Goal: Find specific page/section: Find specific page/section

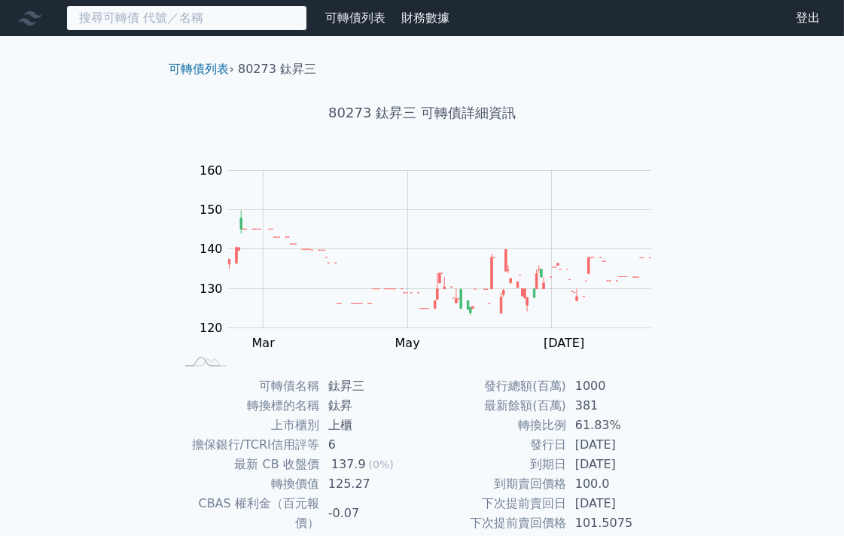
click at [149, 12] on input at bounding box center [186, 18] width 241 height 26
paste input "2364"
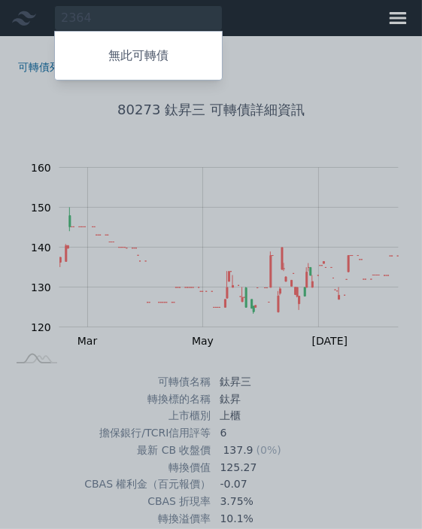
click at [147, 40] on div "無此可轉債" at bounding box center [138, 56] width 169 height 50
click at [72, 18] on div at bounding box center [211, 264] width 422 height 529
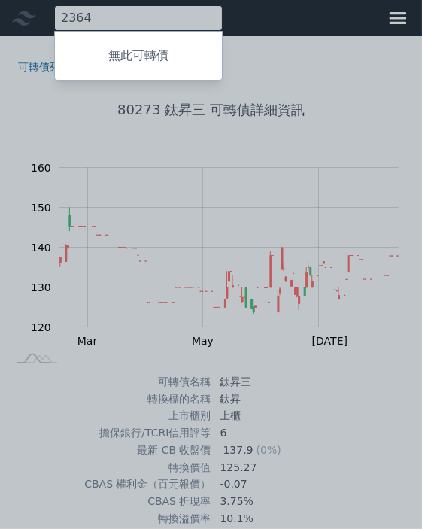
click at [96, 13] on div "2364 無此可轉債" at bounding box center [138, 18] width 169 height 26
paste input "6877"
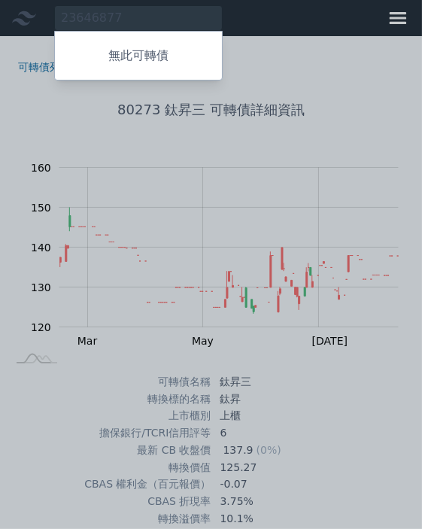
drag, startPoint x: 125, startPoint y: 17, endPoint x: 45, endPoint y: 10, distance: 80.1
click at [45, 10] on div at bounding box center [211, 264] width 422 height 529
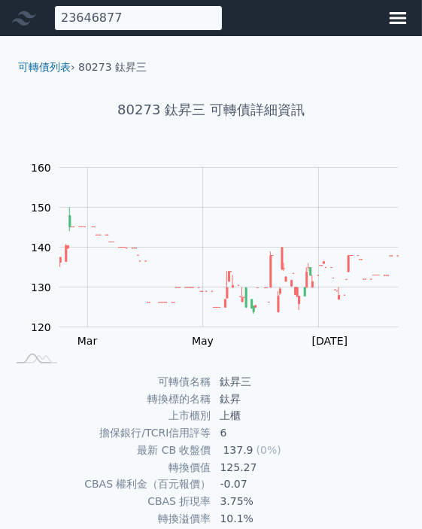
click at [91, 18] on div "23646877 無此可轉債" at bounding box center [138, 18] width 169 height 26
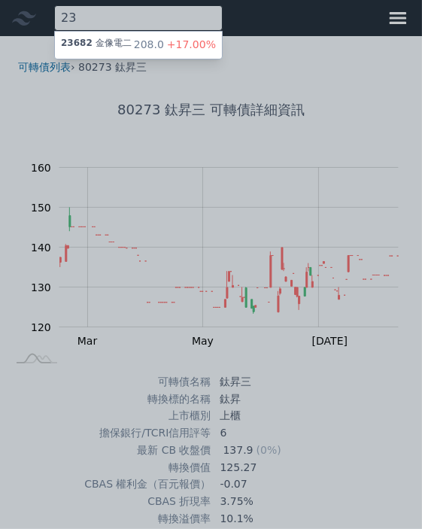
type input "2"
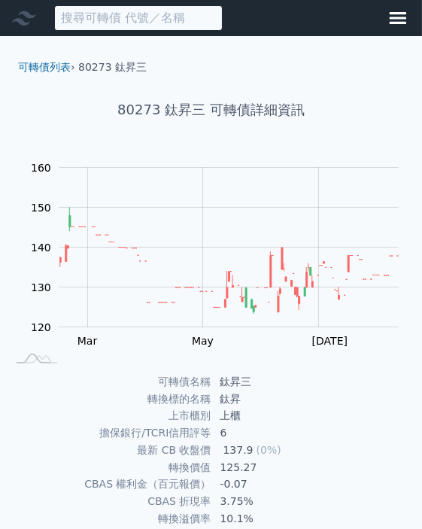
paste input "6877"
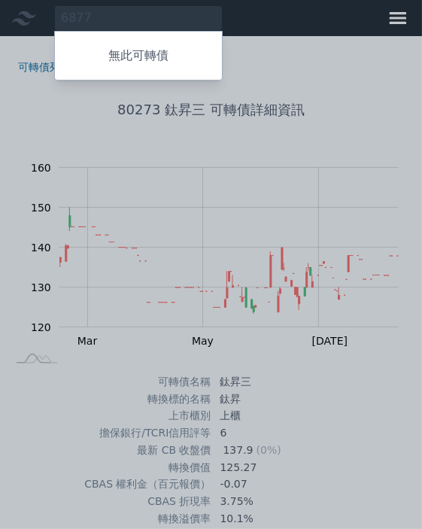
click at [95, 51] on p "無此可轉債" at bounding box center [138, 56] width 167 height 18
click at [73, 20] on div at bounding box center [211, 264] width 422 height 529
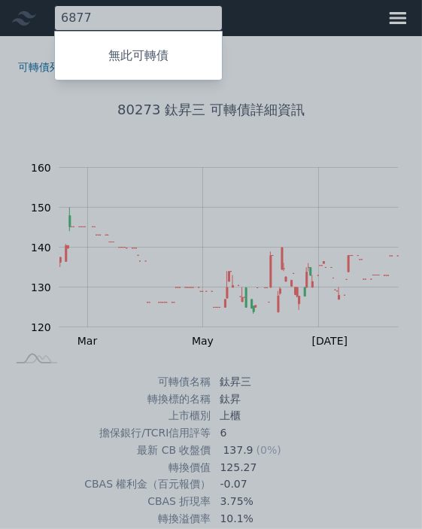
click at [81, 17] on div "6877 無此可轉債" at bounding box center [138, 18] width 169 height 26
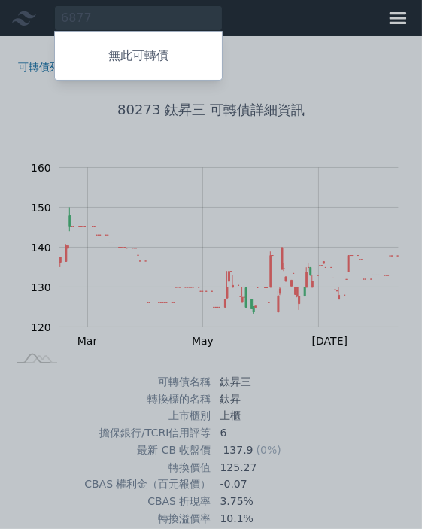
click at [100, 19] on div at bounding box center [211, 264] width 422 height 529
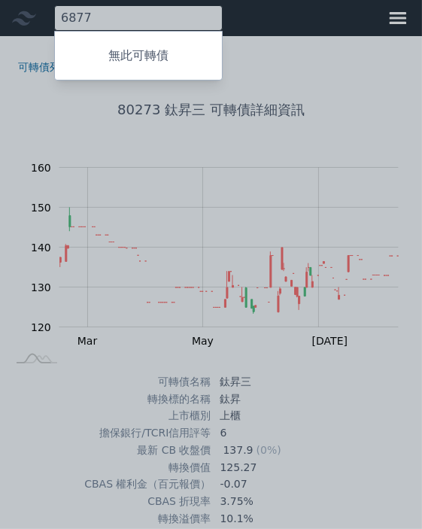
click at [100, 19] on div "6877 無此可轉債" at bounding box center [138, 18] width 169 height 26
type input "6"
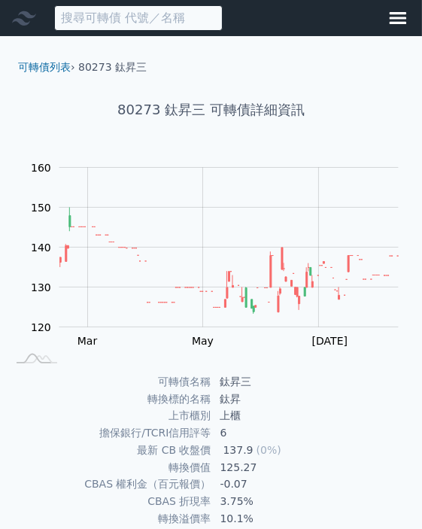
paste input "6919"
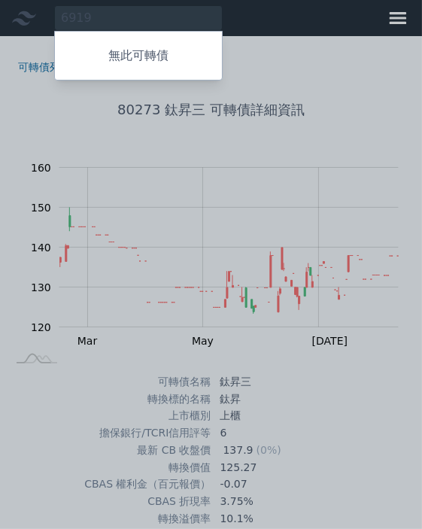
click at [98, 25] on div at bounding box center [211, 264] width 422 height 529
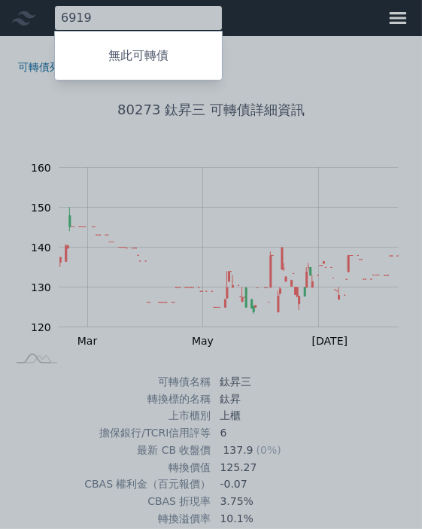
click at [100, 17] on div "6919 無此可轉債" at bounding box center [138, 18] width 169 height 26
type input "6"
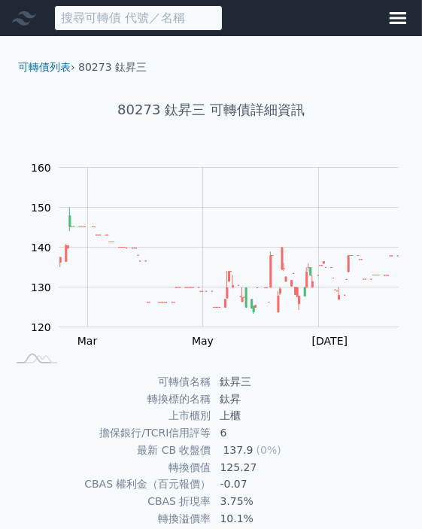
paste input "3528"
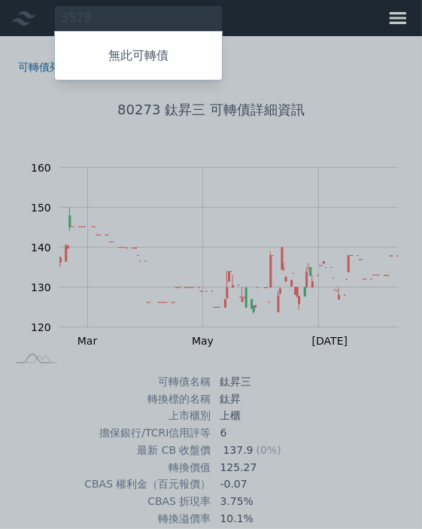
click at [96, 18] on div at bounding box center [211, 264] width 422 height 529
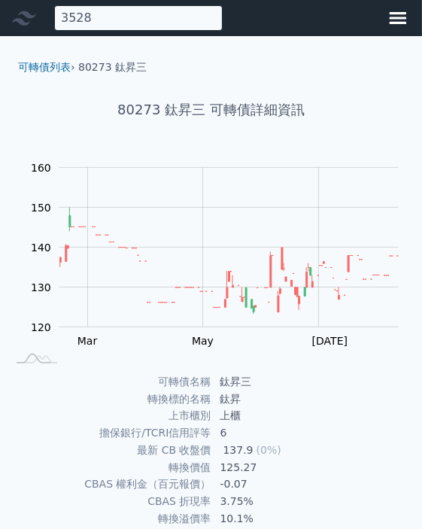
click at [75, 17] on div "3528 無此可轉債" at bounding box center [138, 18] width 169 height 26
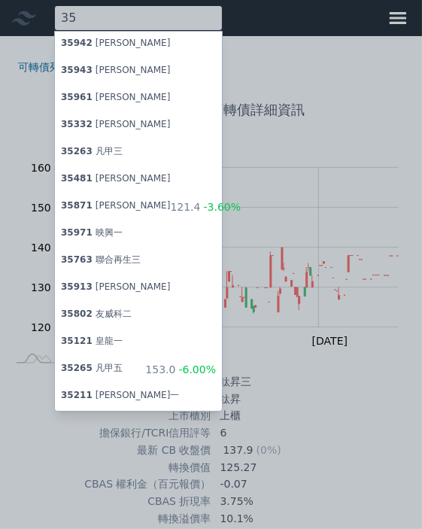
type input "3"
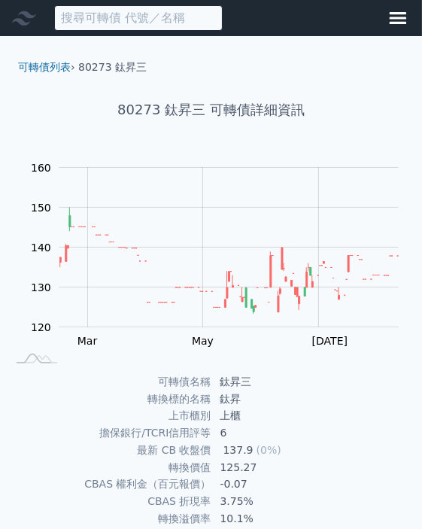
paste input "5284"
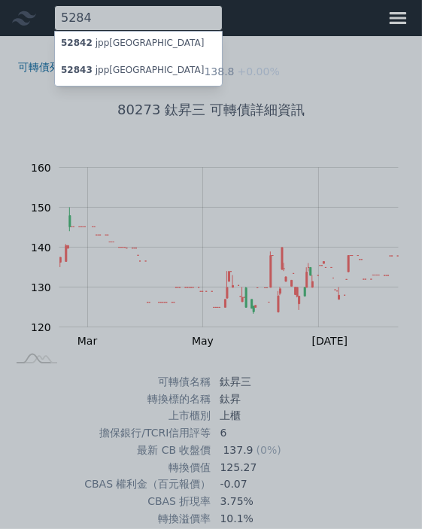
type input "5284"
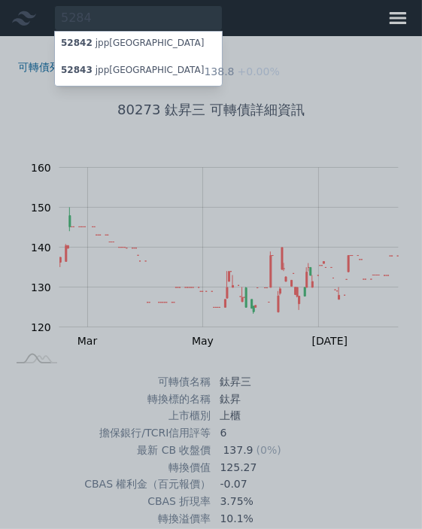
click at [89, 72] on div "52843 jpp[GEOGRAPHIC_DATA]" at bounding box center [132, 72] width 143 height 15
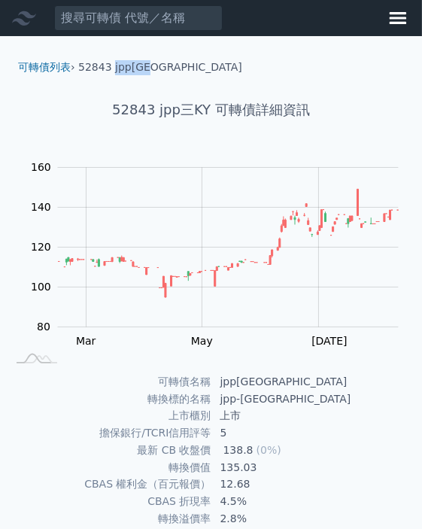
drag, startPoint x: 111, startPoint y: 69, endPoint x: 176, endPoint y: 64, distance: 64.9
click at [176, 64] on ol "可轉債列表 › 52843 jpp[GEOGRAPHIC_DATA]" at bounding box center [211, 67] width 410 height 15
copy li "jpp[GEOGRAPHIC_DATA]"
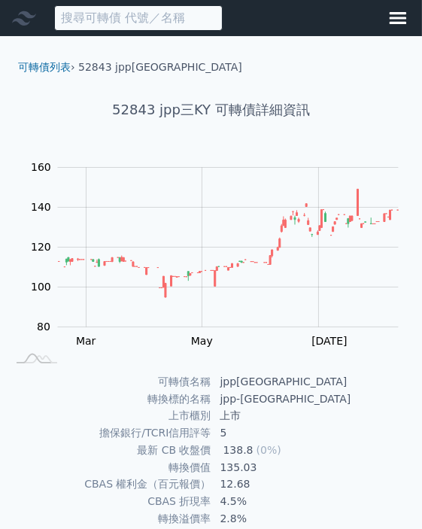
click at [108, 20] on input at bounding box center [138, 18] width 169 height 26
paste input "6517"
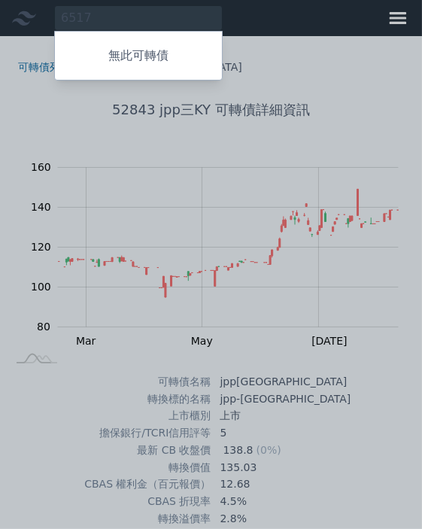
click at [130, 23] on div at bounding box center [211, 264] width 422 height 529
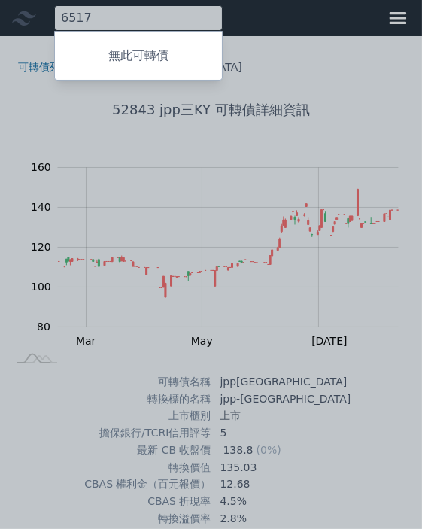
click at [140, 17] on div "6517 無此可轉債" at bounding box center [138, 18] width 169 height 26
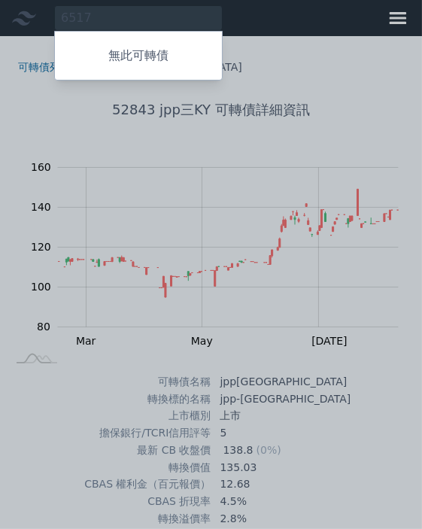
drag, startPoint x: 140, startPoint y: 17, endPoint x: 50, endPoint y: 17, distance: 90.3
click at [50, 17] on div at bounding box center [211, 264] width 422 height 529
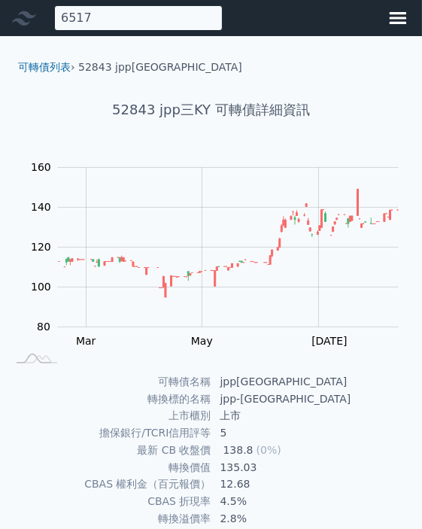
click at [101, 19] on div "6517 無此可轉債" at bounding box center [138, 18] width 169 height 26
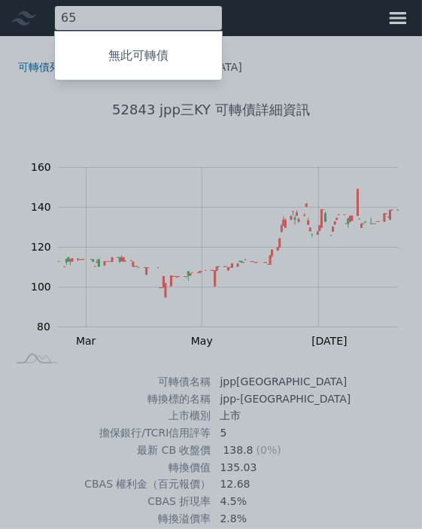
type input "6"
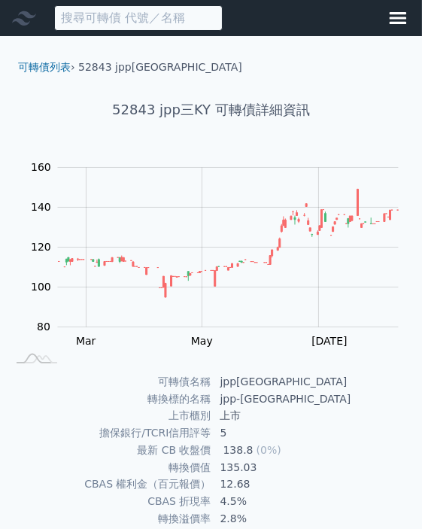
paste input "4971"
click at [123, 14] on input "4971" at bounding box center [138, 18] width 169 height 26
type input "4"
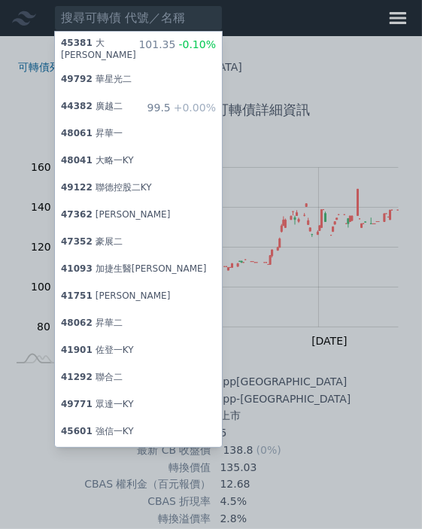
click at [132, 0] on div at bounding box center [211, 264] width 422 height 529
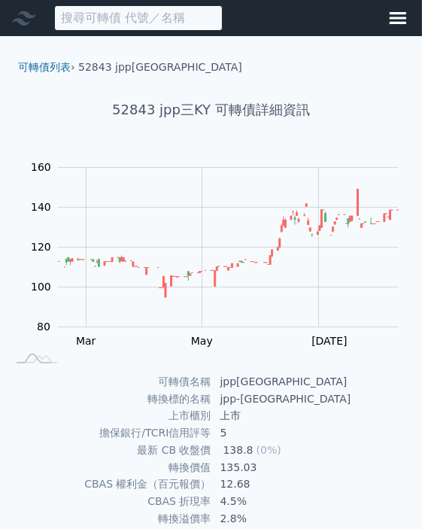
click at [130, 16] on input at bounding box center [138, 18] width 169 height 26
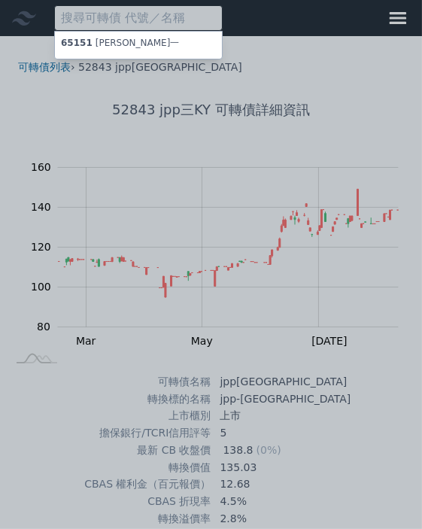
paste input "4971"
type input "4971"
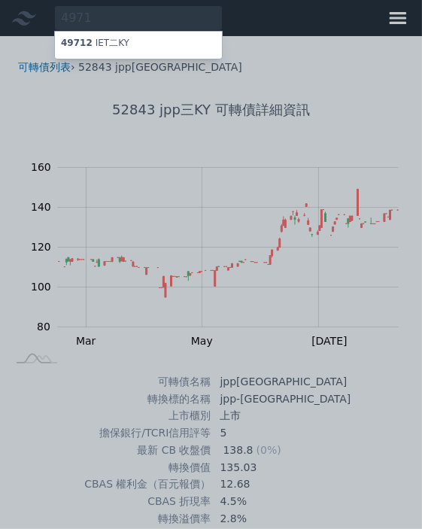
click at [116, 40] on div "49712 IET二KY" at bounding box center [95, 45] width 68 height 15
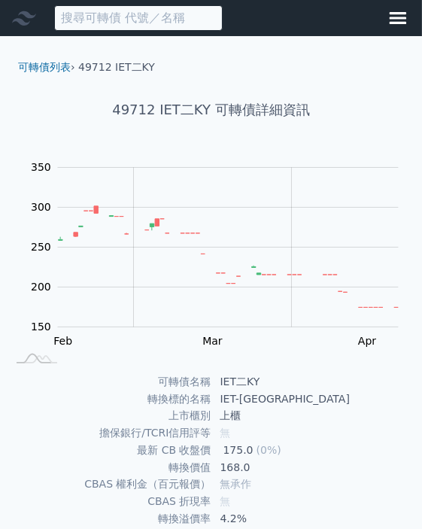
click at [96, 23] on input at bounding box center [138, 18] width 169 height 26
paste input "1569"
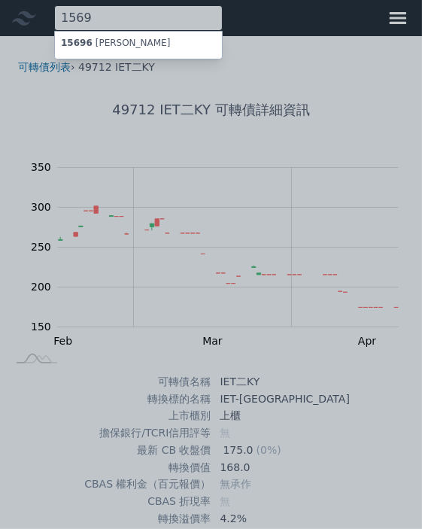
type input "1569"
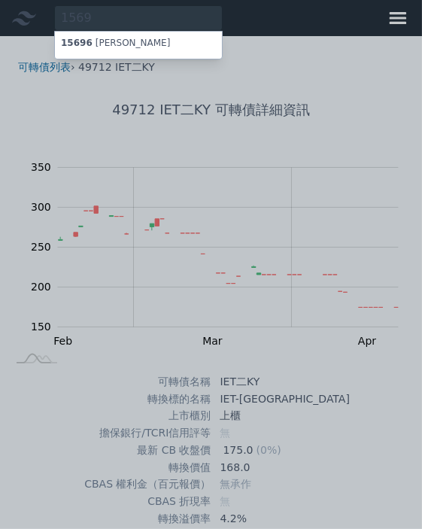
click at [87, 38] on div "15696 [PERSON_NAME]" at bounding box center [115, 45] width 109 height 15
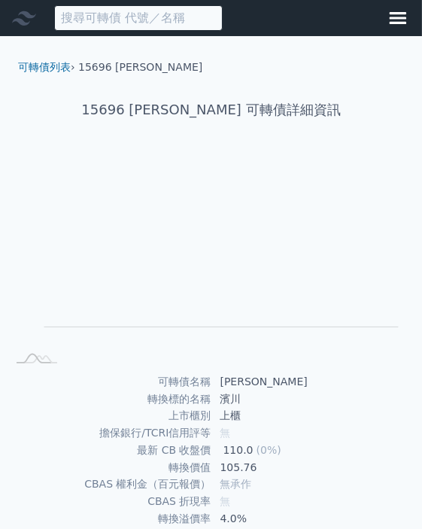
click at [72, 23] on input at bounding box center [138, 18] width 169 height 26
paste input "3447"
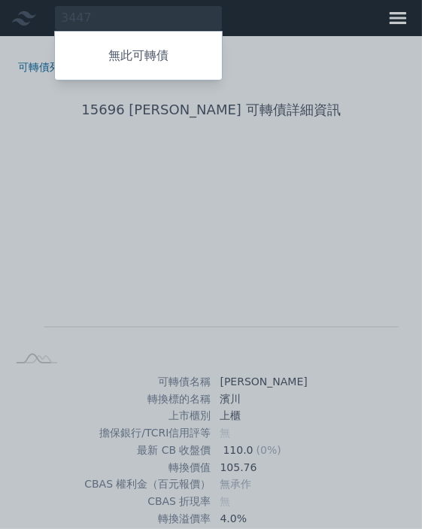
click at [316, 78] on div at bounding box center [211, 264] width 422 height 529
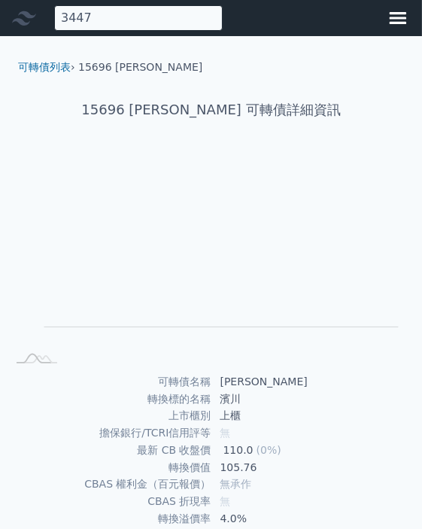
click at [110, 24] on div "3447 無此可轉債" at bounding box center [138, 18] width 169 height 26
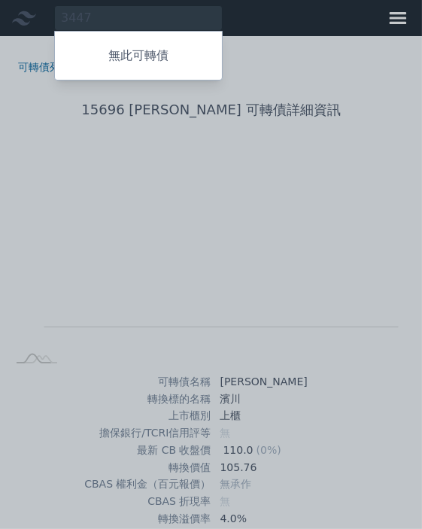
click at [125, 6] on div at bounding box center [211, 264] width 422 height 529
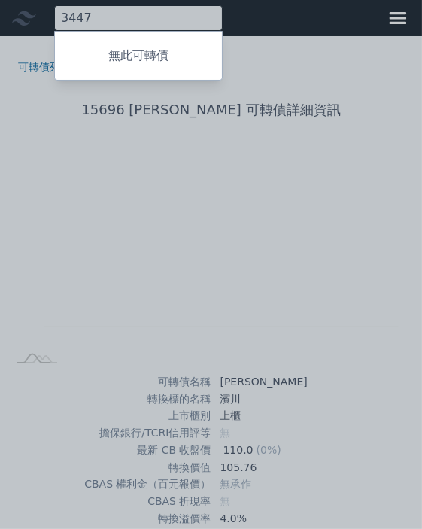
click at [122, 21] on div "3447 無此可轉債" at bounding box center [138, 18] width 169 height 26
type input "3"
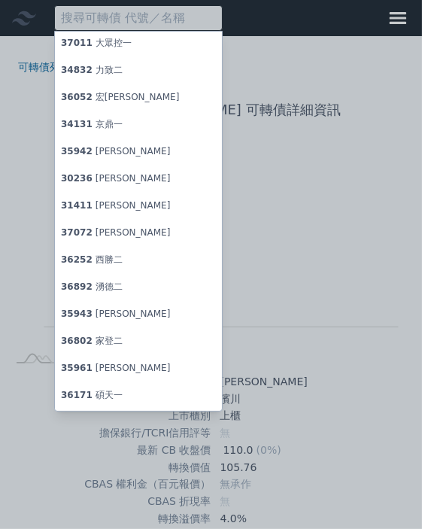
paste input "6227"
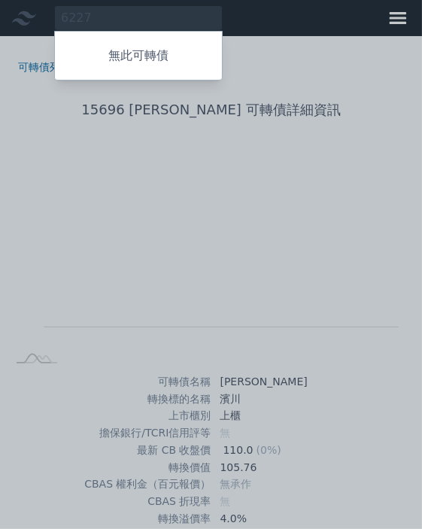
click at [134, 31] on div "無此可轉債" at bounding box center [138, 56] width 169 height 50
click at [133, 20] on div at bounding box center [211, 264] width 422 height 529
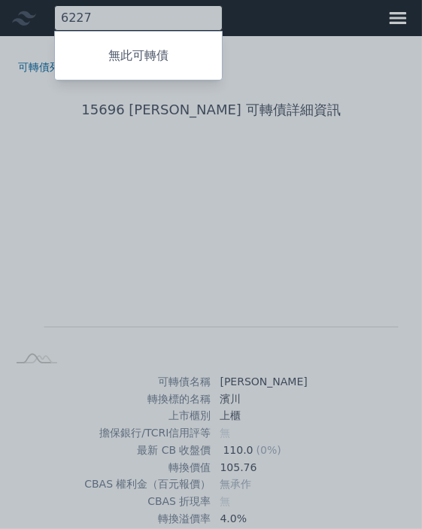
click at [129, 16] on div "6227 無此可轉債" at bounding box center [138, 18] width 169 height 26
type input "6"
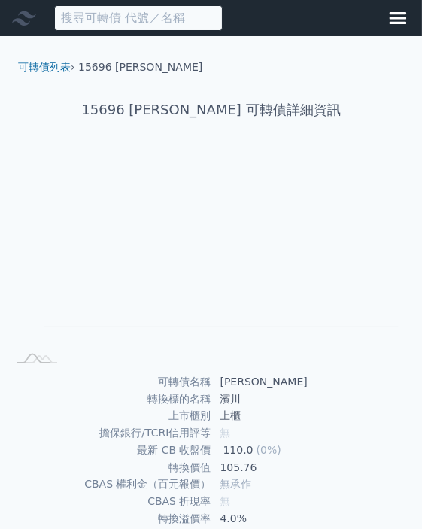
paste input "3706"
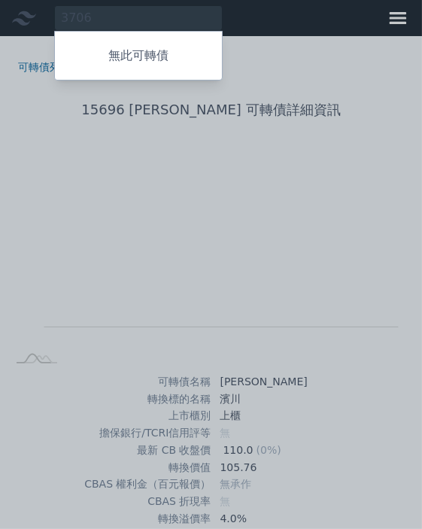
drag, startPoint x: 130, startPoint y: 50, endPoint x: 129, endPoint y: 41, distance: 9.2
click at [130, 50] on p "無此可轉債" at bounding box center [138, 56] width 167 height 18
click at [117, 16] on div at bounding box center [211, 264] width 422 height 529
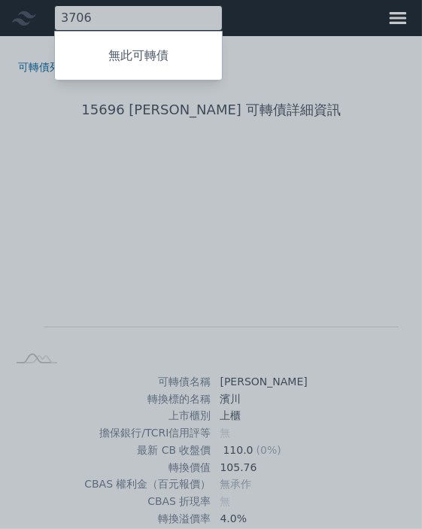
click at [113, 15] on div "3706 無此可轉債" at bounding box center [138, 18] width 169 height 26
type input "3"
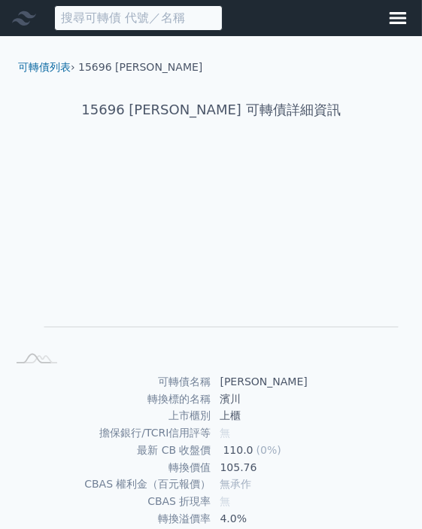
paste input "8028"
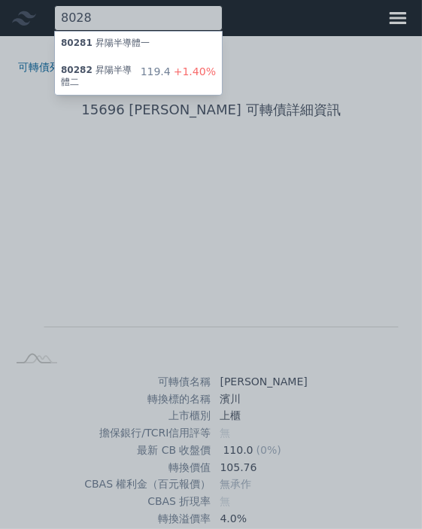
type input "8028"
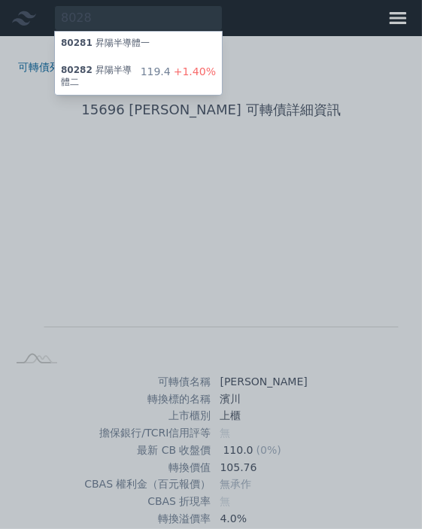
click at [124, 68] on div "80282 昇陽半導體二" at bounding box center [101, 77] width 80 height 24
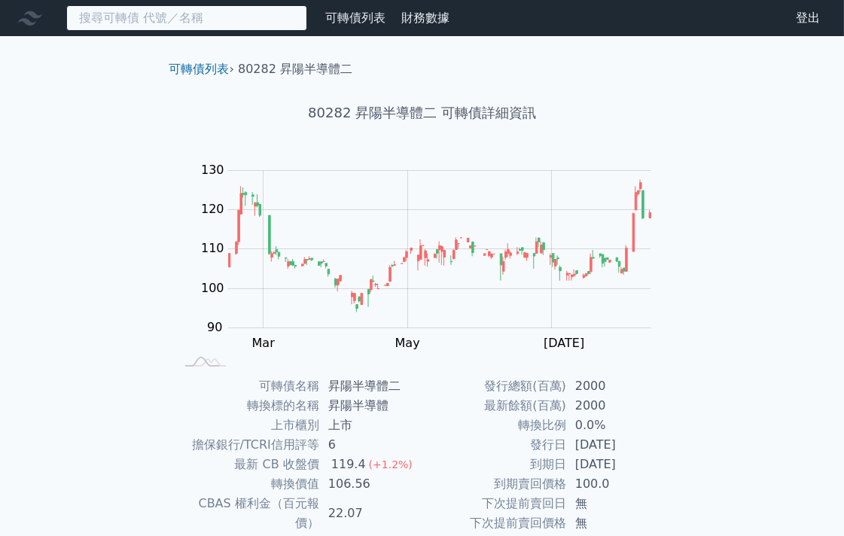
click at [155, 9] on input at bounding box center [186, 18] width 241 height 26
click at [154, 17] on input at bounding box center [186, 18] width 241 height 26
paste input "3577"
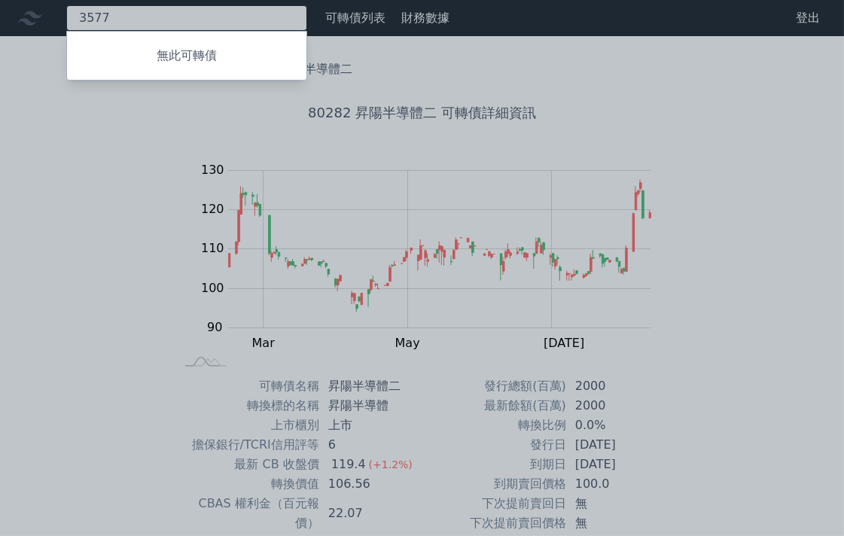
type input "3577"
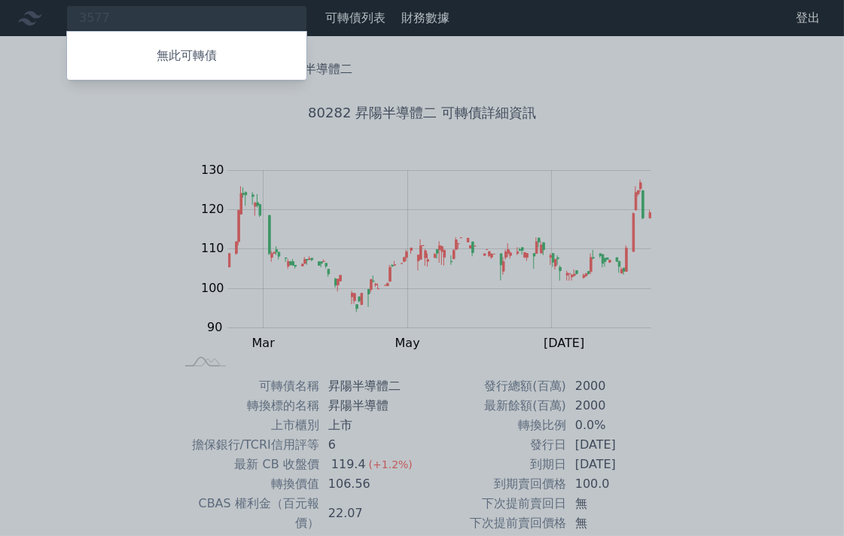
click at [749, 96] on div at bounding box center [422, 268] width 844 height 536
